Goal: Information Seeking & Learning: Compare options

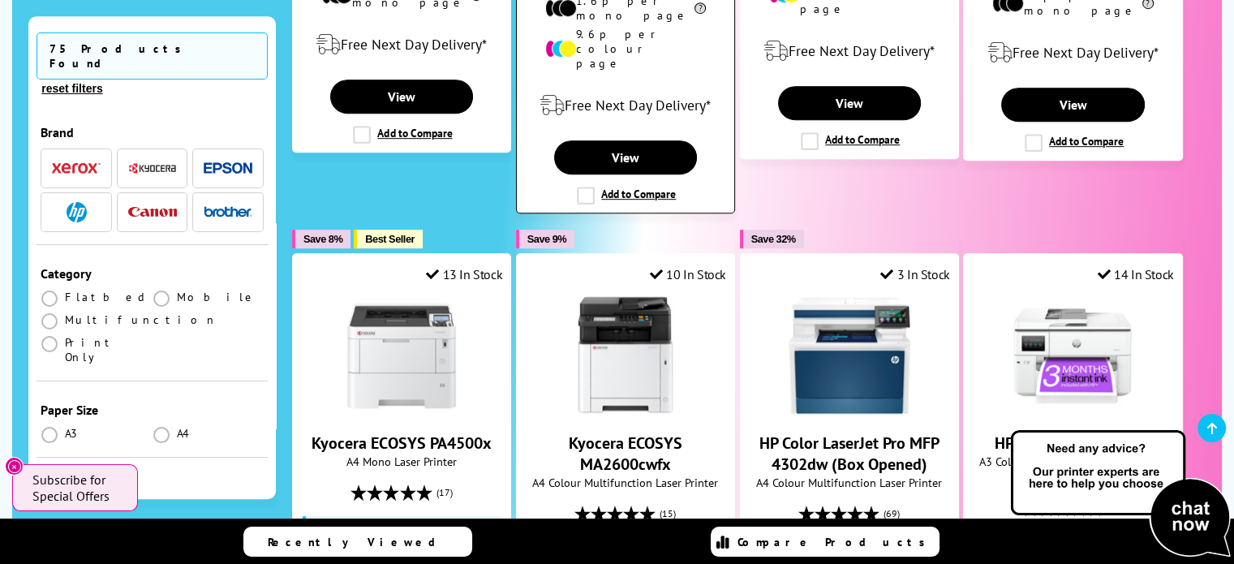
scroll to position [973, 0]
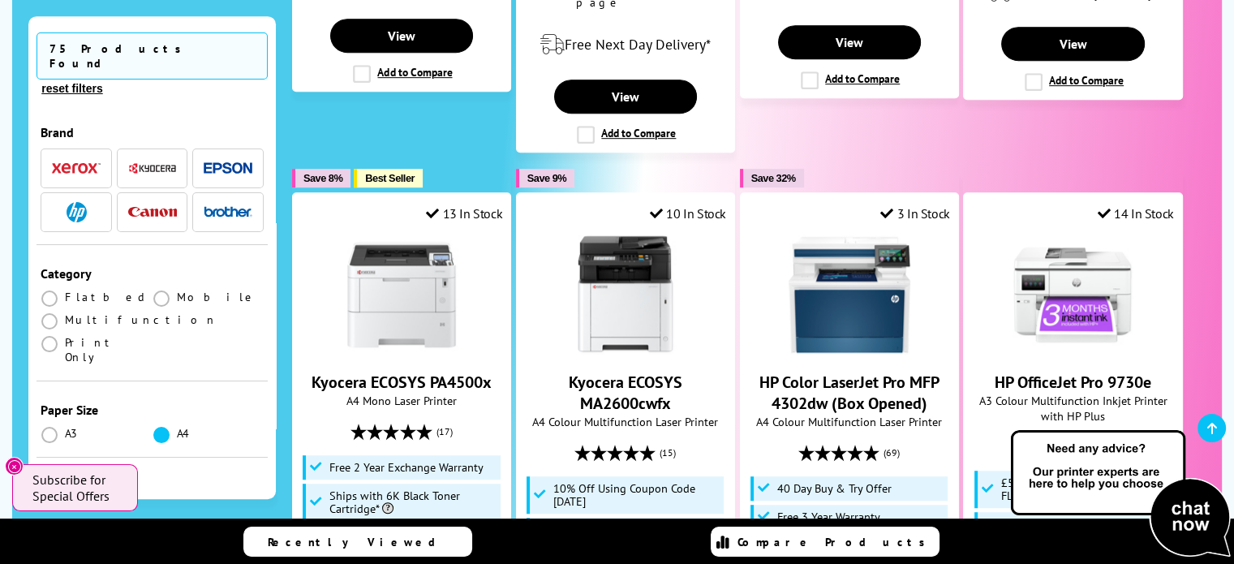
click at [158, 427] on span at bounding box center [161, 435] width 16 height 16
click at [177, 428] on input "radio" at bounding box center [177, 428] width 0 height 0
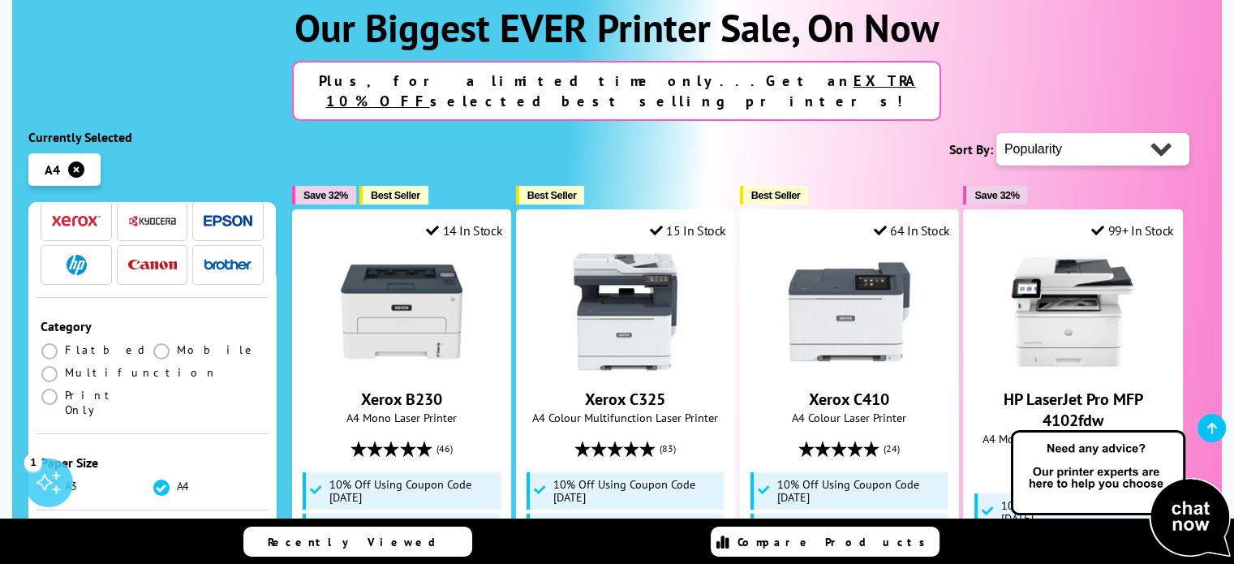
scroll to position [162, 0]
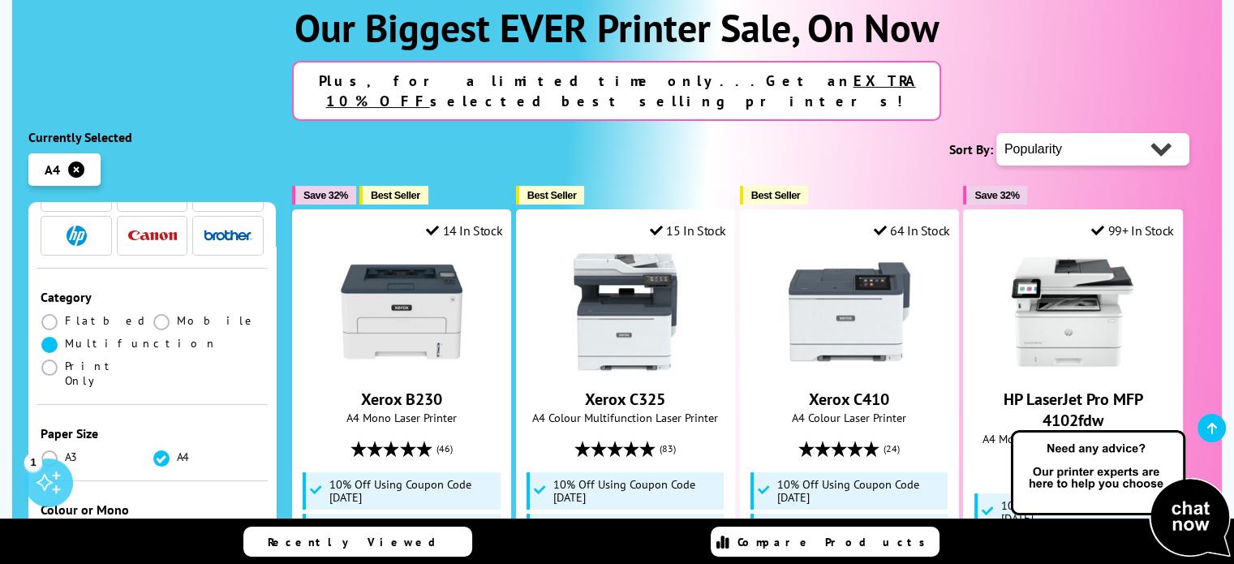
click at [45, 337] on span at bounding box center [49, 345] width 16 height 16
click at [65, 338] on input "radio" at bounding box center [65, 338] width 0 height 0
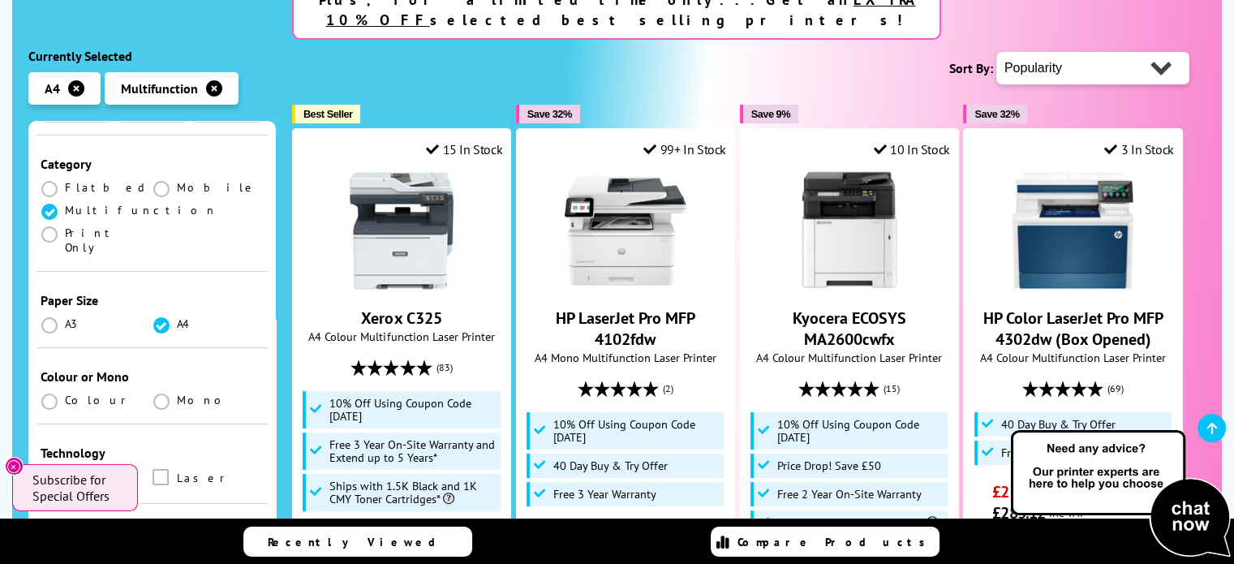
scroll to position [243, 0]
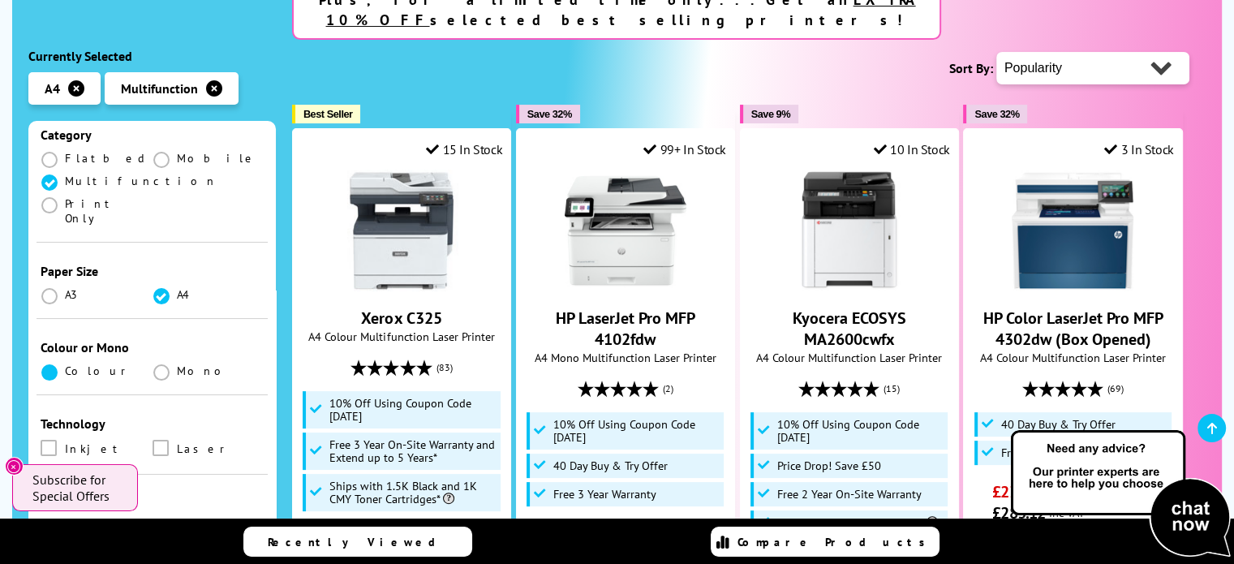
click at [50, 364] on span at bounding box center [49, 372] width 16 height 16
click at [65, 366] on input "radio" at bounding box center [65, 366] width 0 height 0
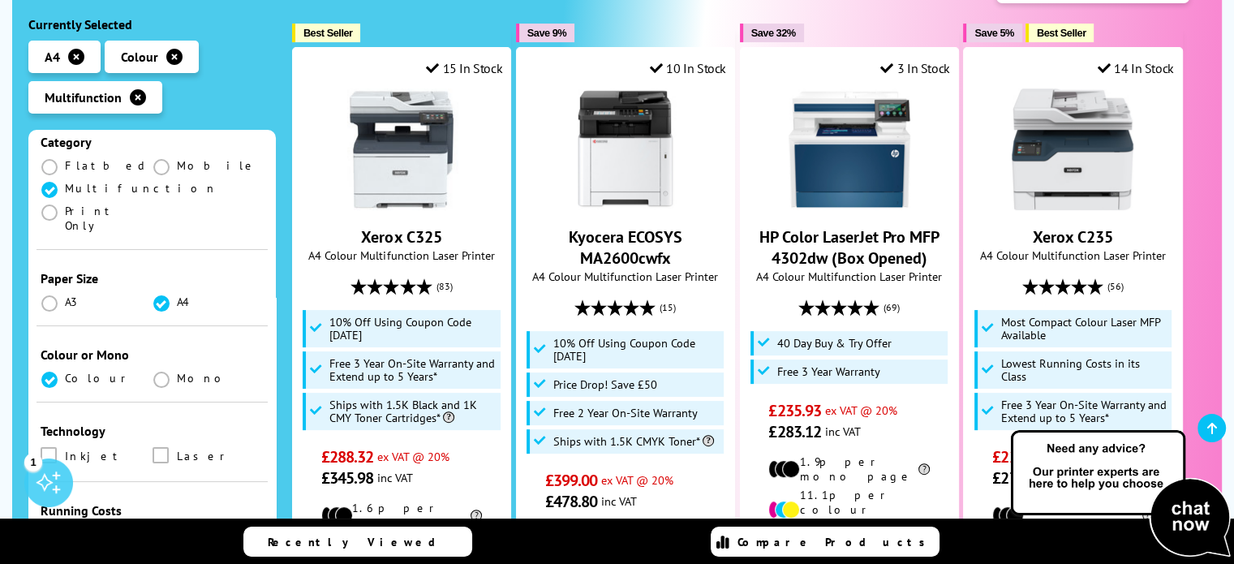
scroll to position [324, 0]
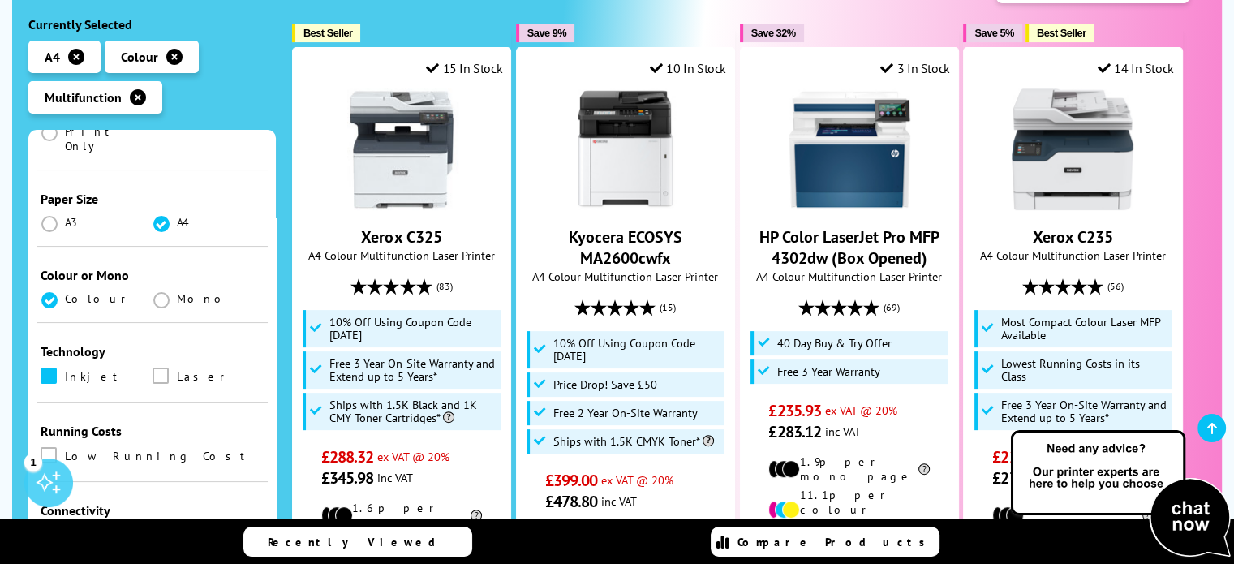
click at [52, 367] on span at bounding box center [49, 375] width 16 height 16
click at [64, 370] on input "checkbox" at bounding box center [64, 370] width 0 height 0
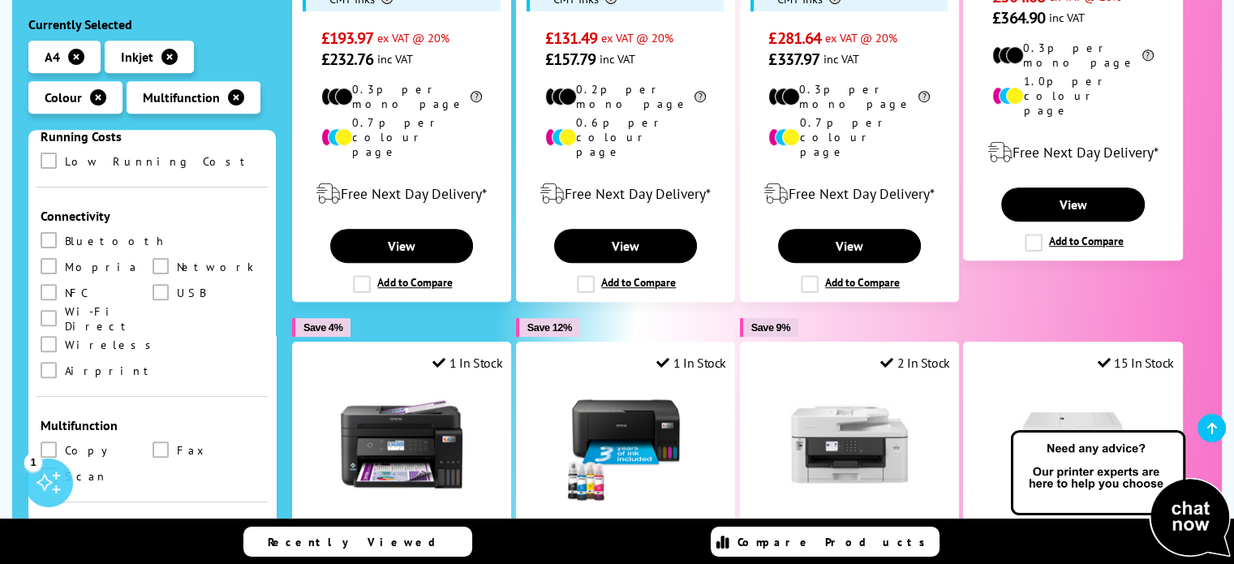
scroll to position [649, 0]
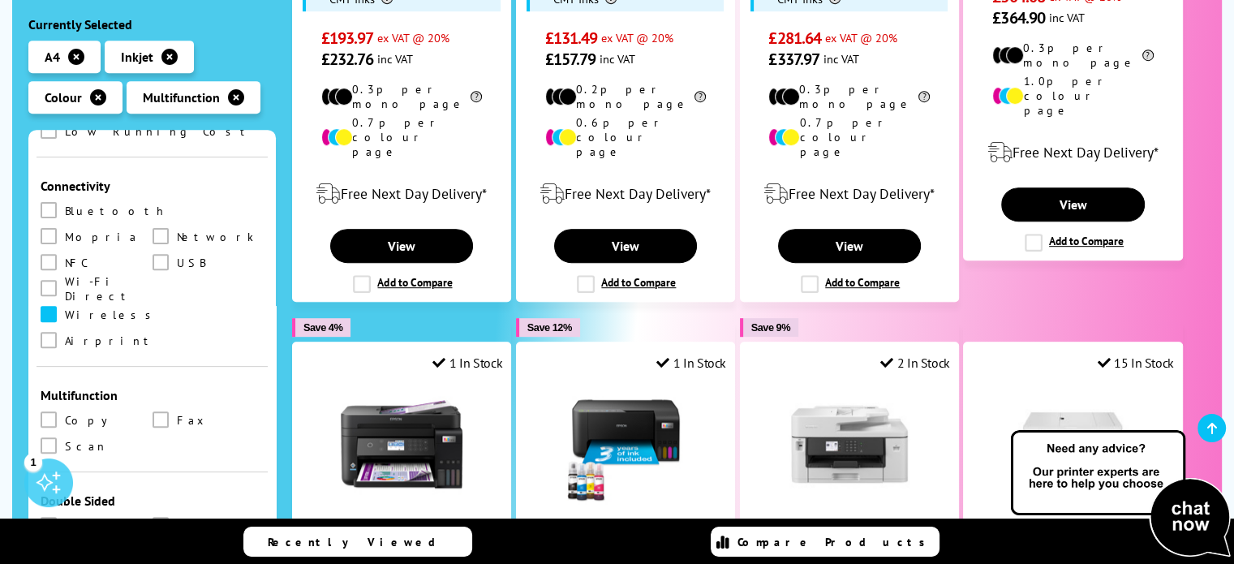
click at [49, 306] on span at bounding box center [49, 314] width 16 height 16
click at [64, 308] on input "checkbox" at bounding box center [64, 308] width 0 height 0
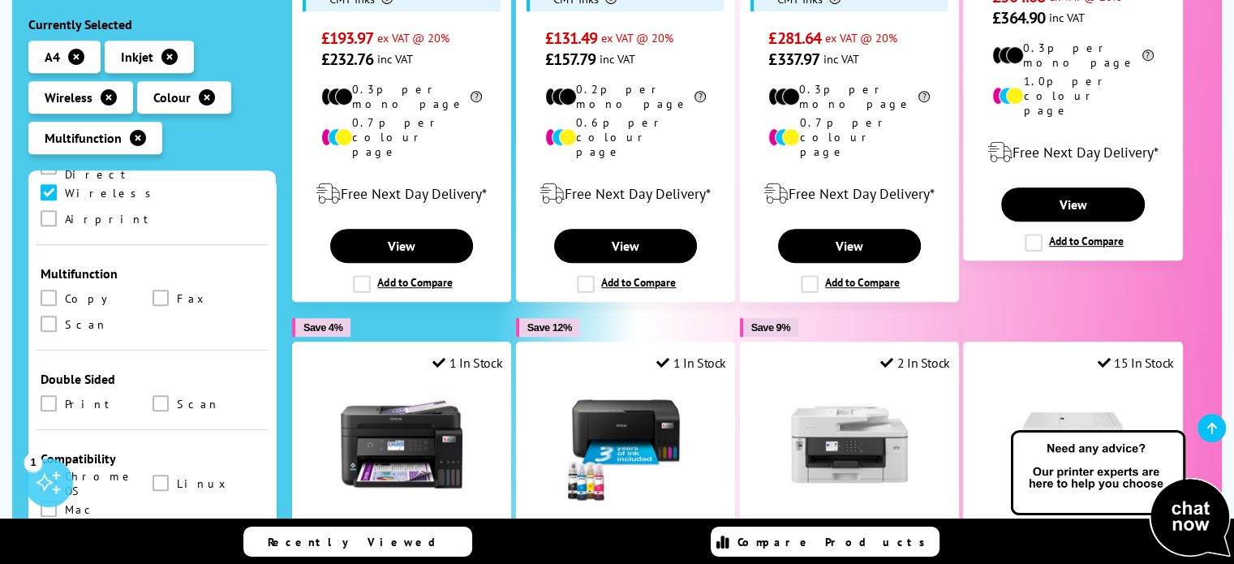
scroll to position [730, 0]
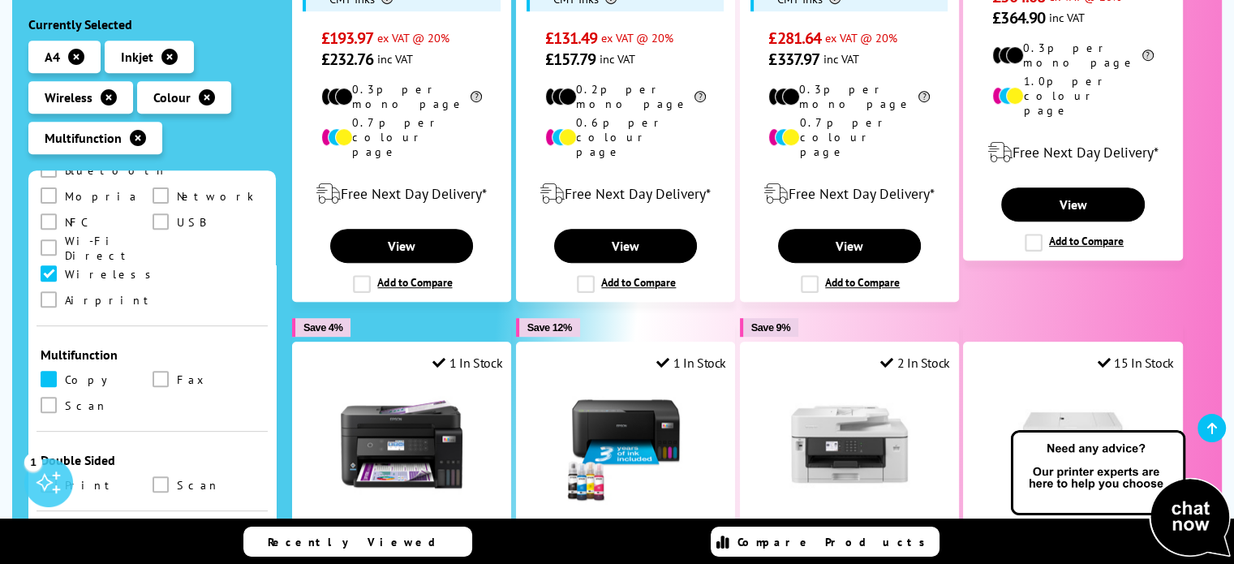
click at [53, 371] on span at bounding box center [49, 379] width 16 height 16
click at [64, 373] on input "checkbox" at bounding box center [64, 373] width 0 height 0
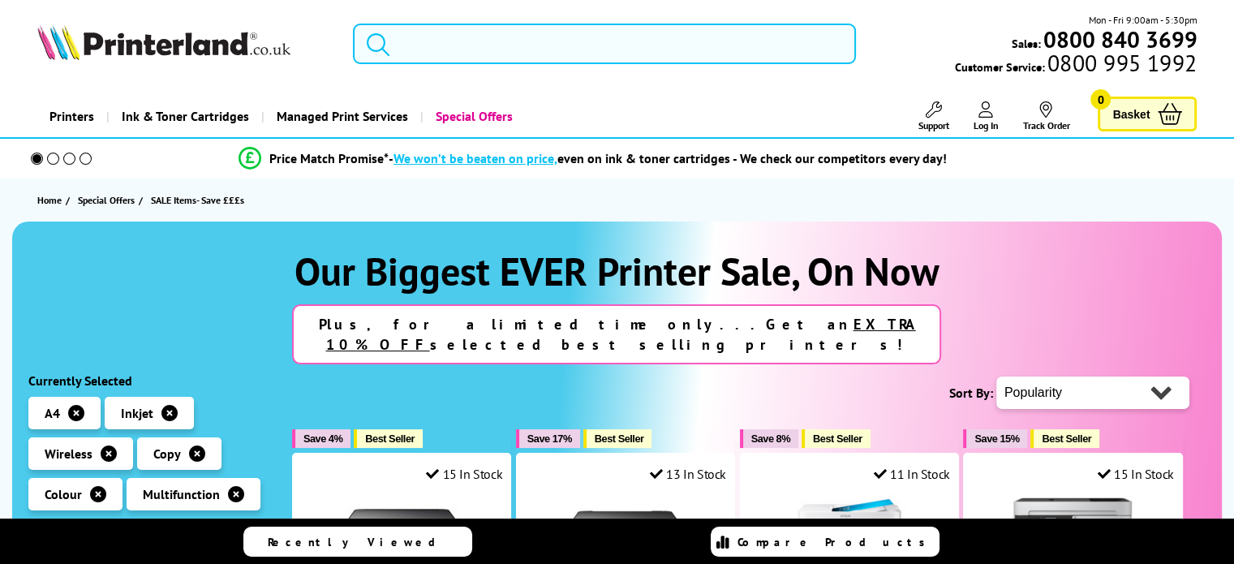
click at [52, 297] on div "Our Biggest EVER Printer Sale, On Now Plus, for a limited time only...Get an EX…" at bounding box center [616, 305] width 1177 height 118
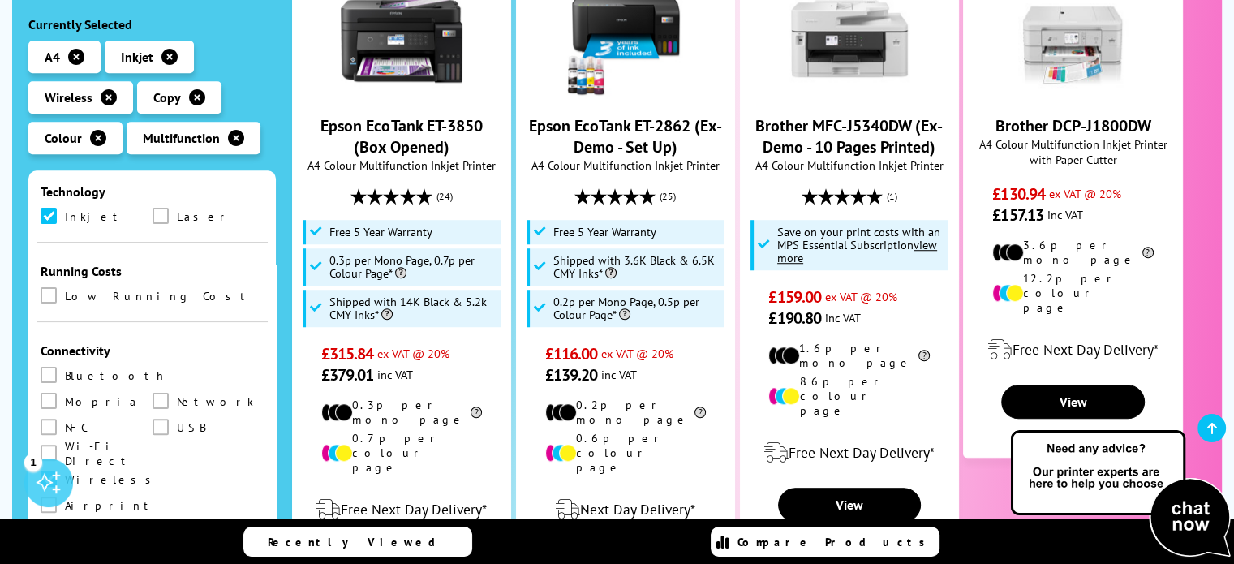
scroll to position [730, 0]
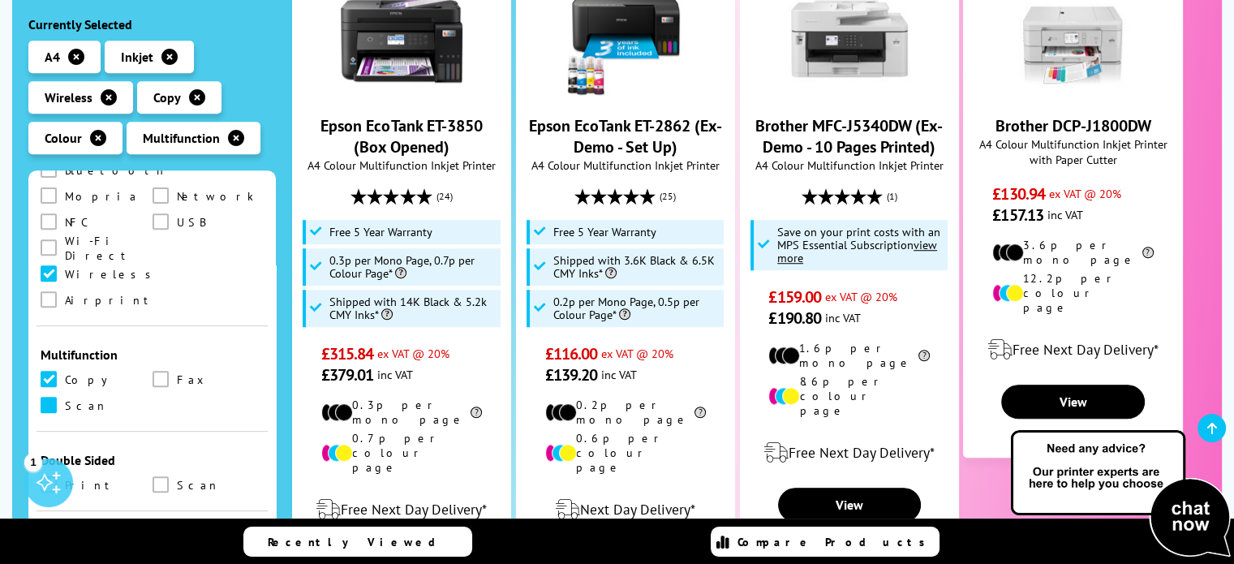
click at [51, 397] on span at bounding box center [49, 405] width 16 height 16
click at [64, 399] on input "checkbox" at bounding box center [64, 399] width 0 height 0
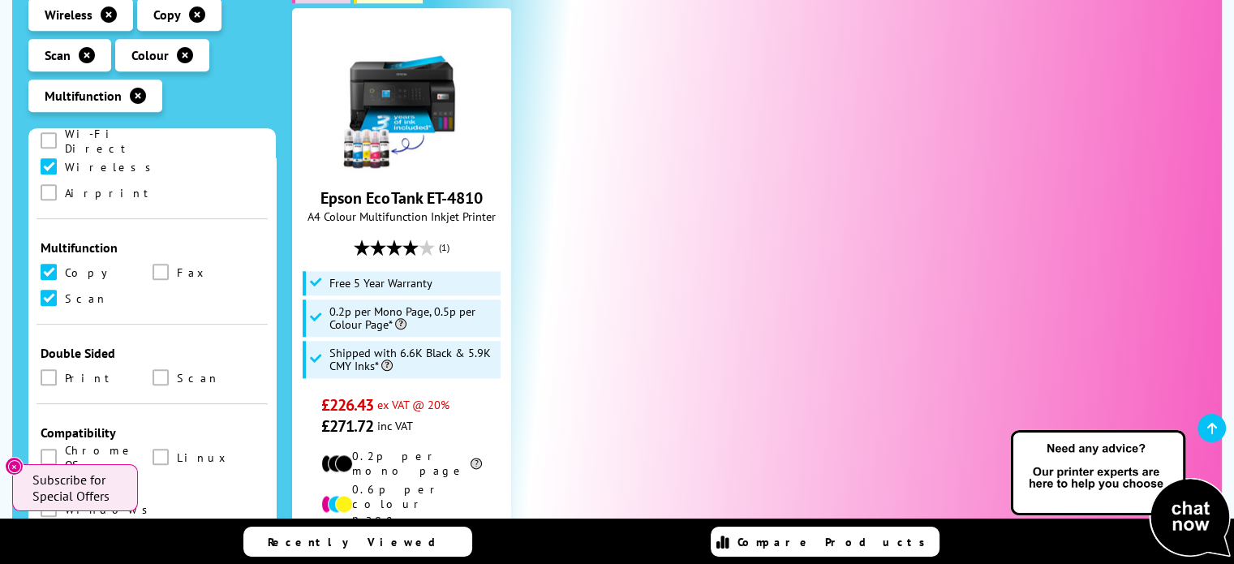
scroll to position [798, 0]
click at [47, 366] on span at bounding box center [49, 374] width 16 height 16
click at [64, 368] on input "checkbox" at bounding box center [64, 368] width 0 height 0
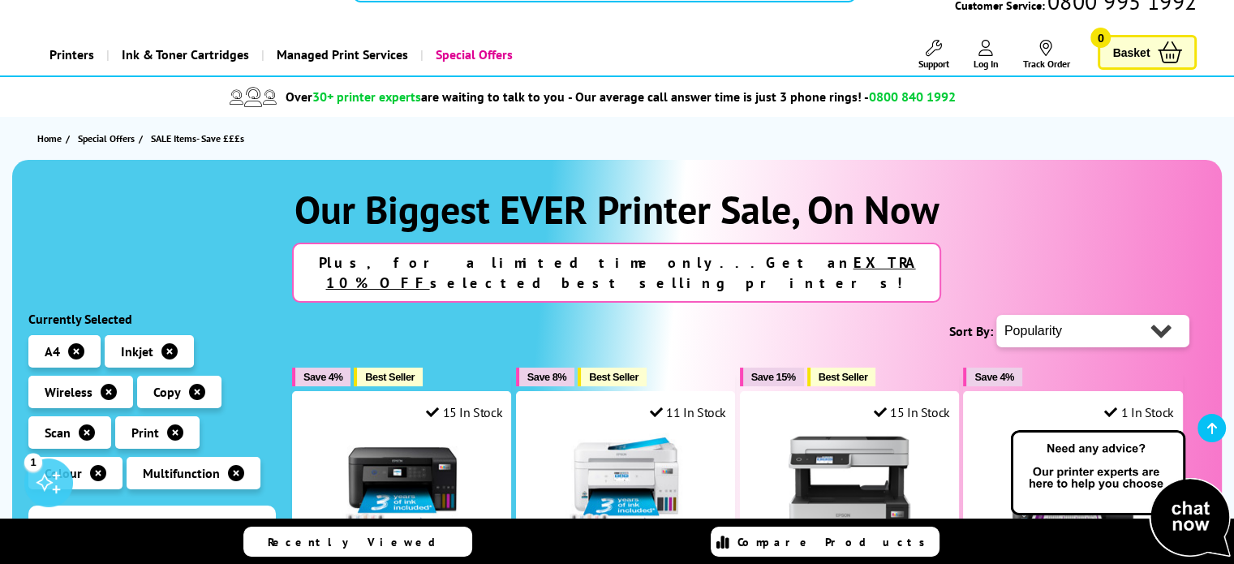
scroll to position [324, 0]
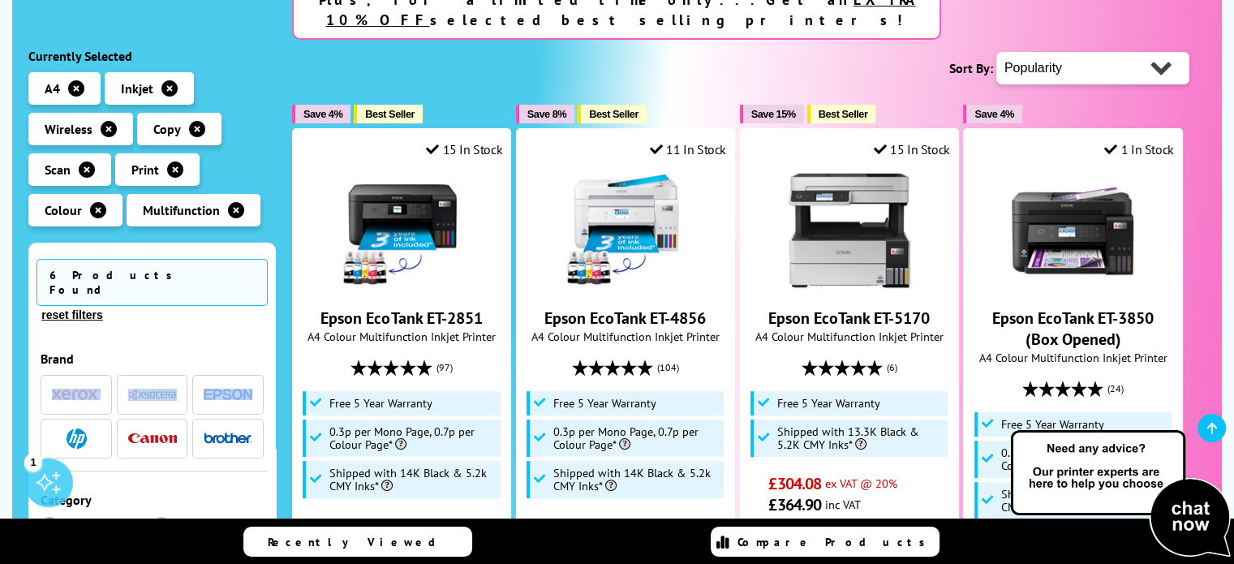
drag, startPoint x: 269, startPoint y: 291, endPoint x: 272, endPoint y: 334, distance: 43.1
click at [273, 339] on div "6 Products Found reset filters Brand Mobile" at bounding box center [151, 483] width 247 height 483
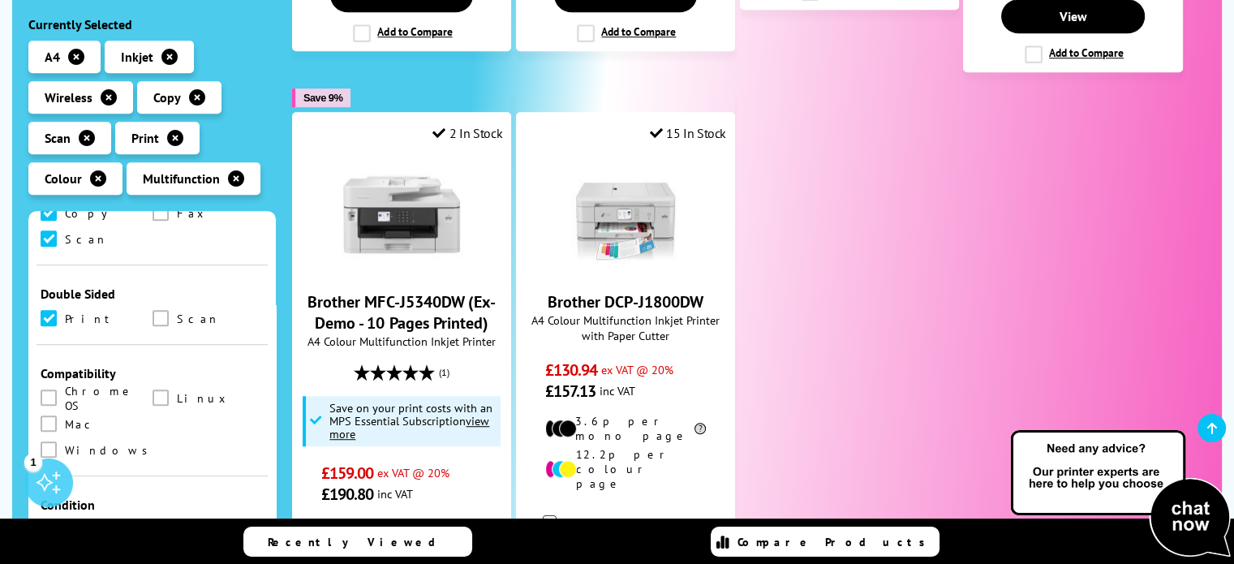
scroll to position [936, 0]
